Goal: Find specific page/section: Find specific page/section

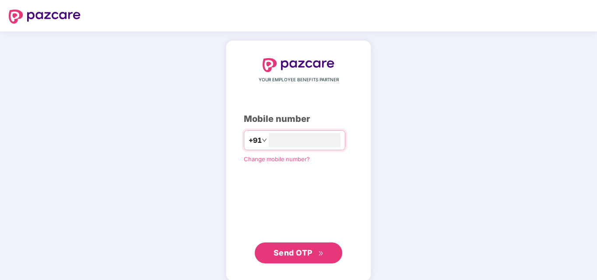
type input "**********"
click at [297, 246] on button "Send OTP" at bounding box center [299, 252] width 88 height 21
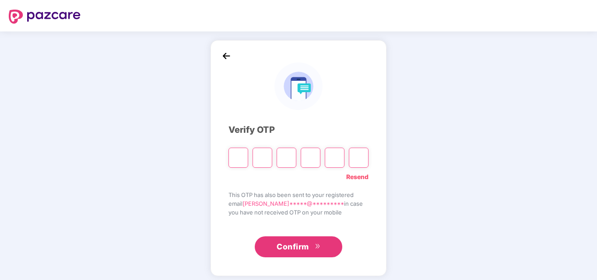
type input "*"
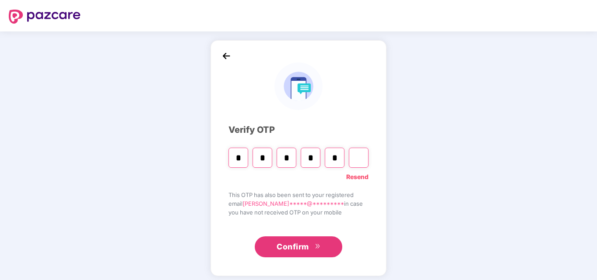
type input "*"
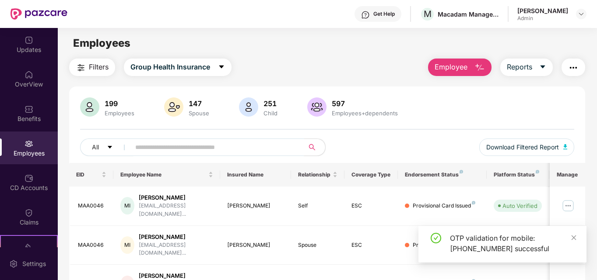
drag, startPoint x: 142, startPoint y: 147, endPoint x: 147, endPoint y: 148, distance: 4.9
click at [143, 147] on input "text" at bounding box center [213, 147] width 157 height 13
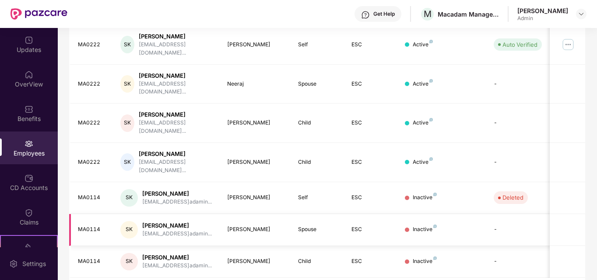
scroll to position [118, 0]
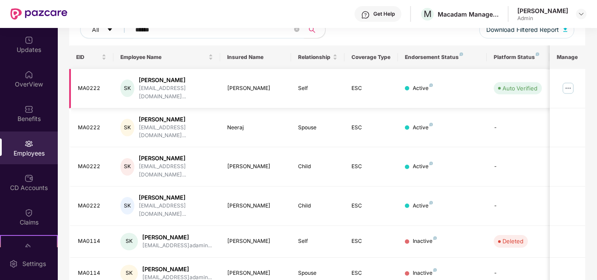
type input "******"
click at [573, 81] on img at bounding box center [568, 88] width 14 height 14
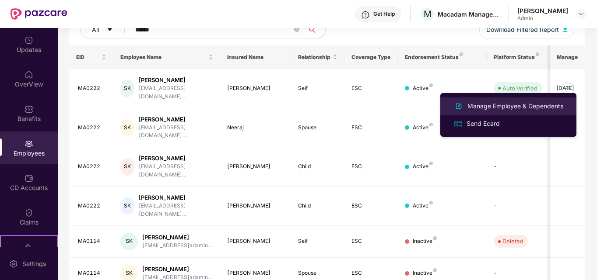
click at [524, 106] on div "Manage Employee & Dependents" at bounding box center [515, 107] width 99 height 10
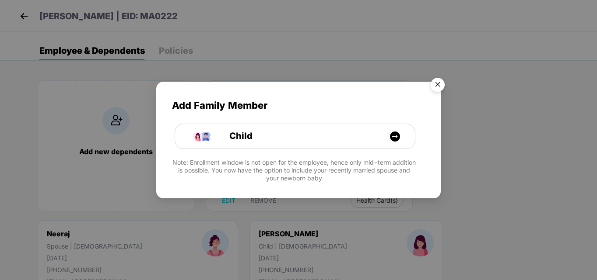
click at [434, 88] on img "Close" at bounding box center [437, 86] width 25 height 25
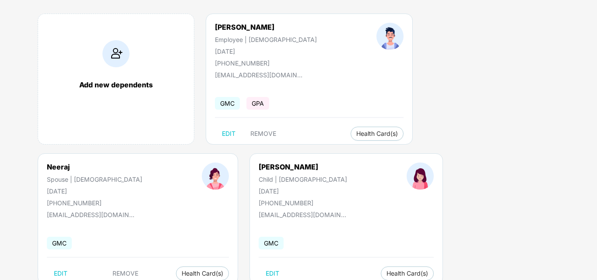
scroll to position [88, 0]
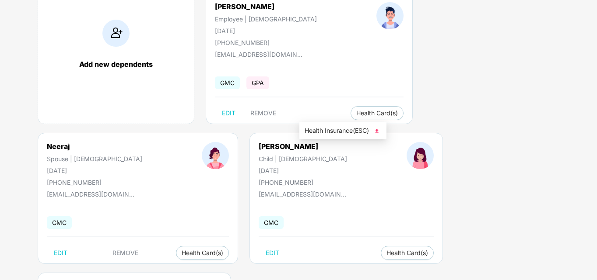
click at [344, 132] on span "Health Insurance(ESC)" at bounding box center [343, 131] width 77 height 10
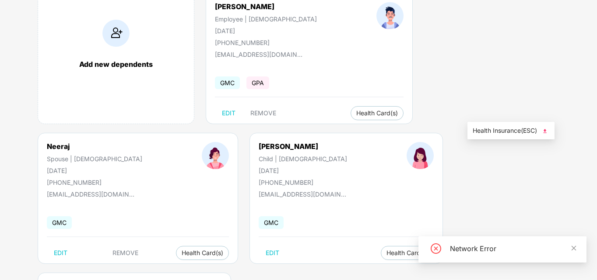
click at [494, 130] on span "Health Insurance(ESC)" at bounding box center [511, 131] width 77 height 10
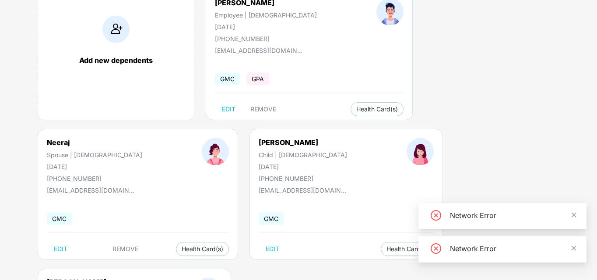
scroll to position [93, 0]
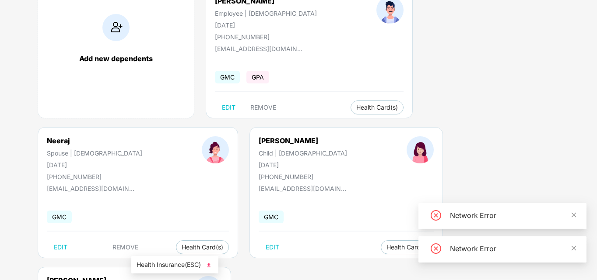
click at [146, 263] on span "Health Insurance(ESC)" at bounding box center [175, 265] width 77 height 10
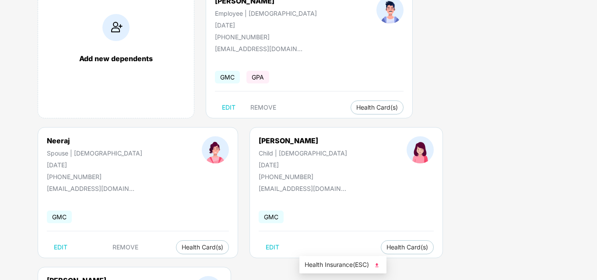
click at [324, 263] on span "Health Insurance(ESC)" at bounding box center [343, 265] width 77 height 10
